Goal: Transaction & Acquisition: Purchase product/service

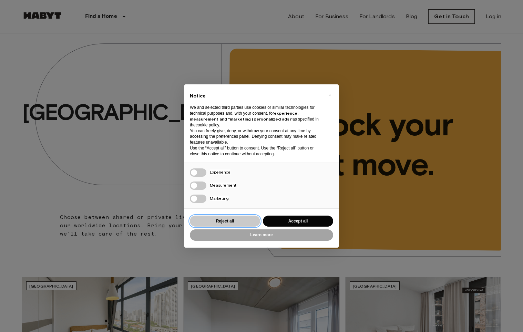
click at [229, 224] on button "Reject all" at bounding box center [225, 220] width 70 height 11
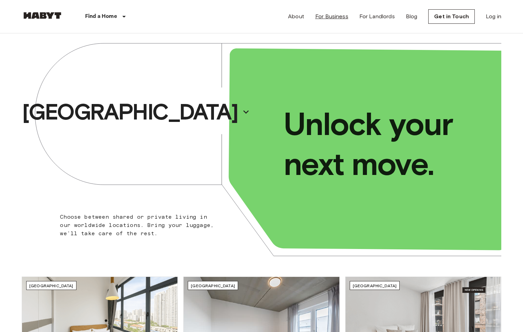
scroll to position [2, 0]
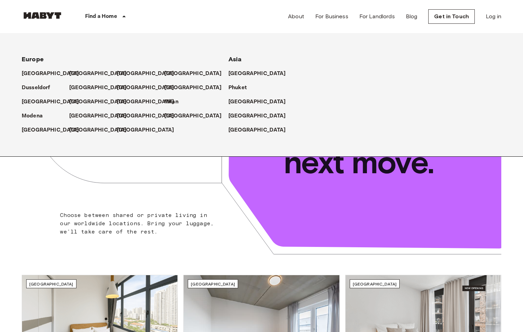
click at [67, 71] on div "[GEOGRAPHIC_DATA]" at bounding box center [46, 71] width 48 height 14
drag, startPoint x: 75, startPoint y: 71, endPoint x: 78, endPoint y: 76, distance: 5.7
click at [75, 71] on p "[GEOGRAPHIC_DATA]" at bounding box center [99, 74] width 57 height 8
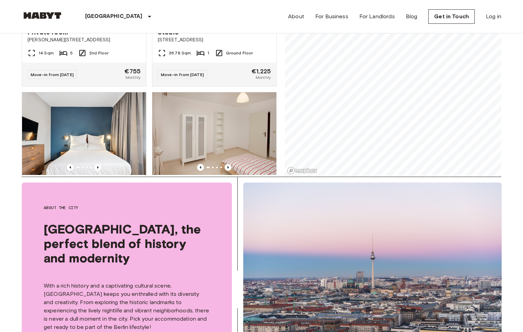
scroll to position [157, 0]
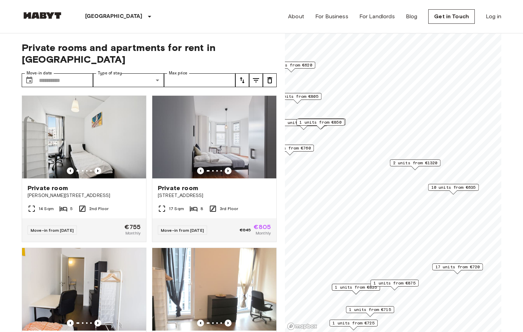
click at [402, 160] on span "2 units from €1320" at bounding box center [415, 163] width 44 height 6
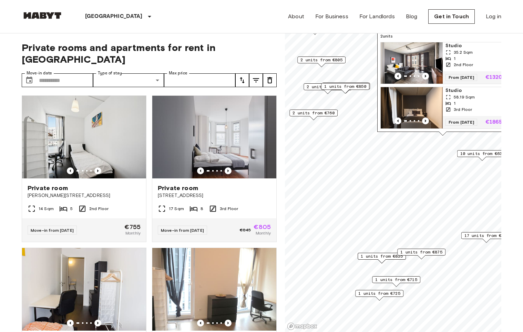
click at [318, 113] on span "2 units from €760" at bounding box center [313, 113] width 42 height 6
